Goal: Find specific page/section: Find specific page/section

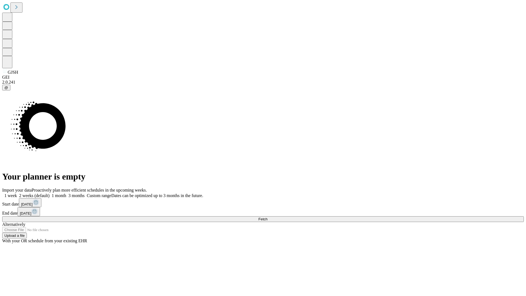
click at [268, 217] on span "Fetch" at bounding box center [263, 219] width 9 height 4
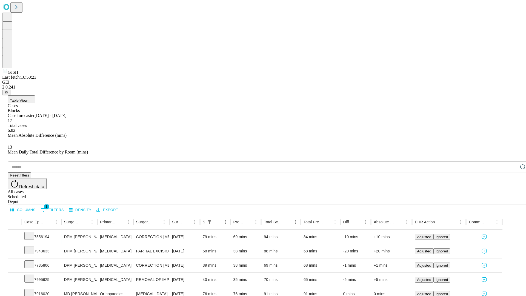
click at [32, 233] on icon at bounding box center [29, 235] width 5 height 5
